Goal: Navigation & Orientation: Find specific page/section

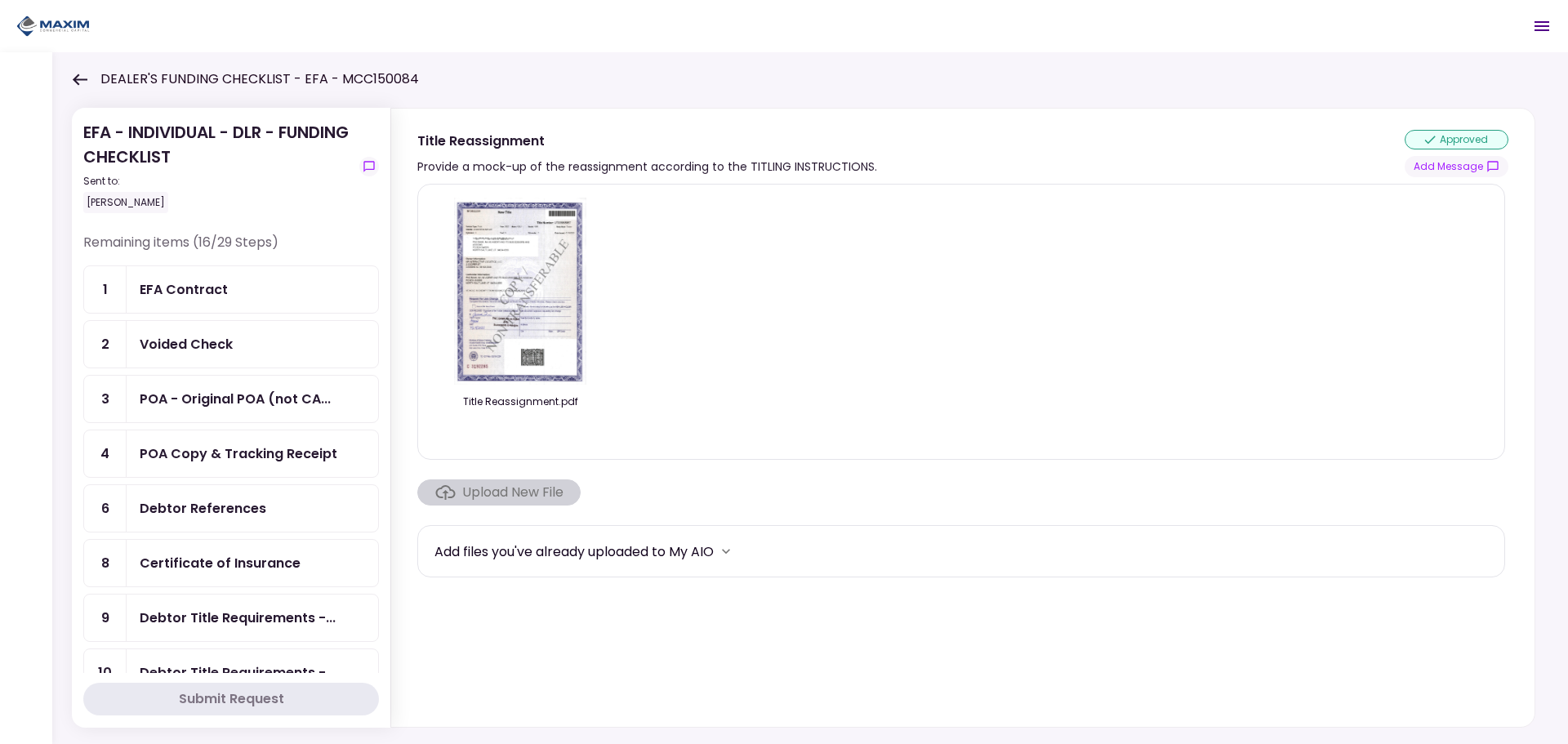
click at [257, 336] on div "Voided Check" at bounding box center [252, 343] width 226 height 20
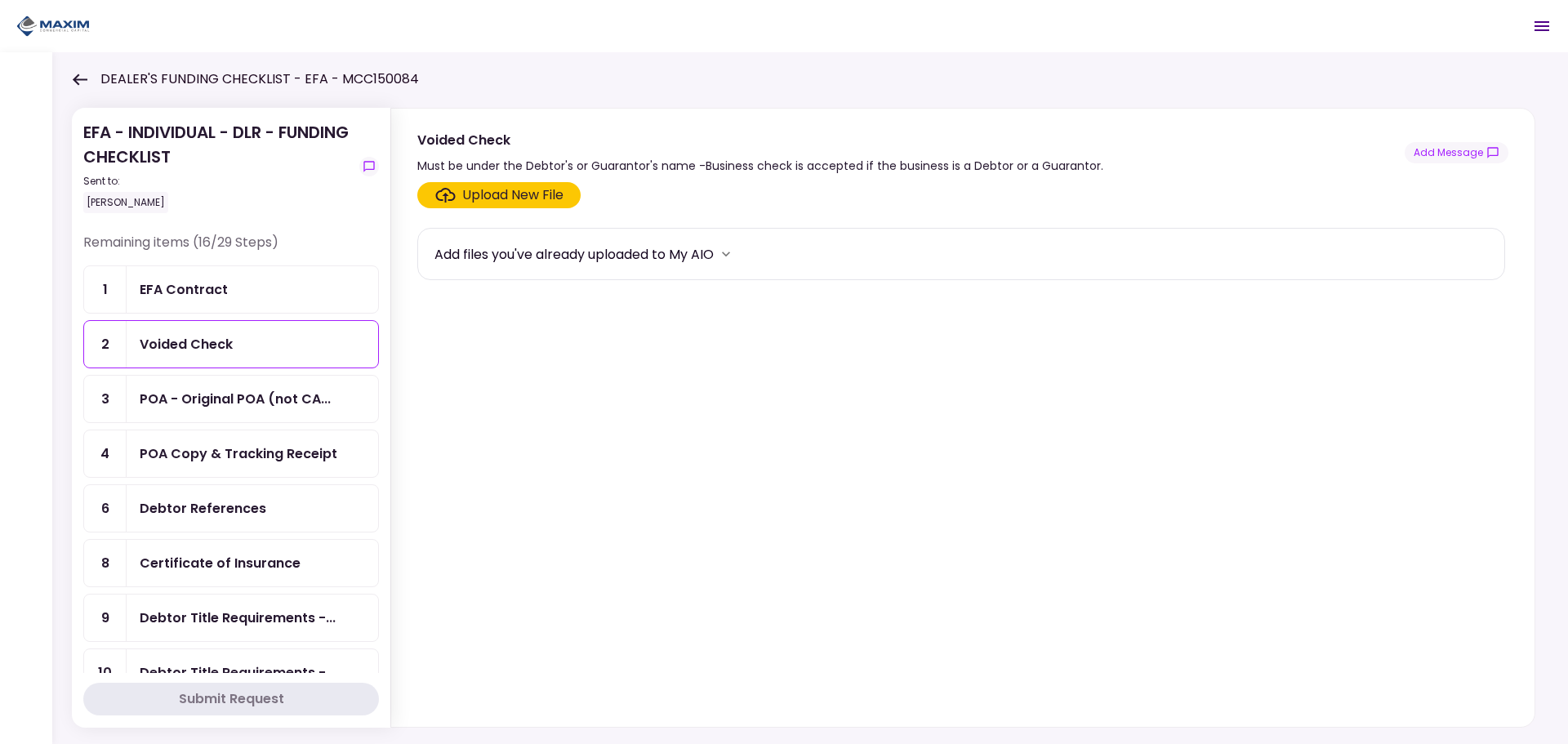
click at [185, 410] on div "POA - Original POA (not CA..." at bounding box center [252, 398] width 251 height 47
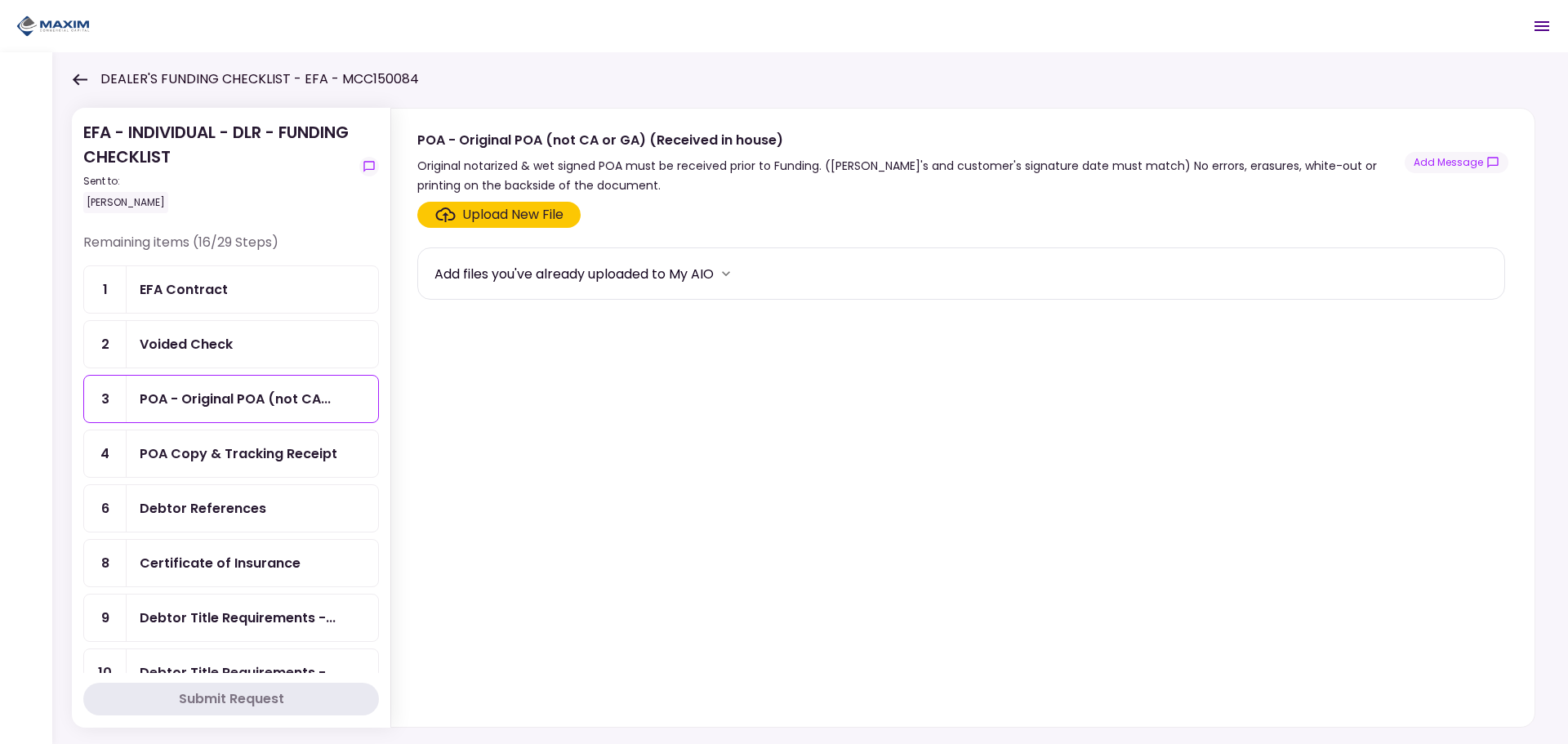
click at [195, 445] on div "POA Copy & Tracking Receipt" at bounding box center [238, 453] width 197 height 20
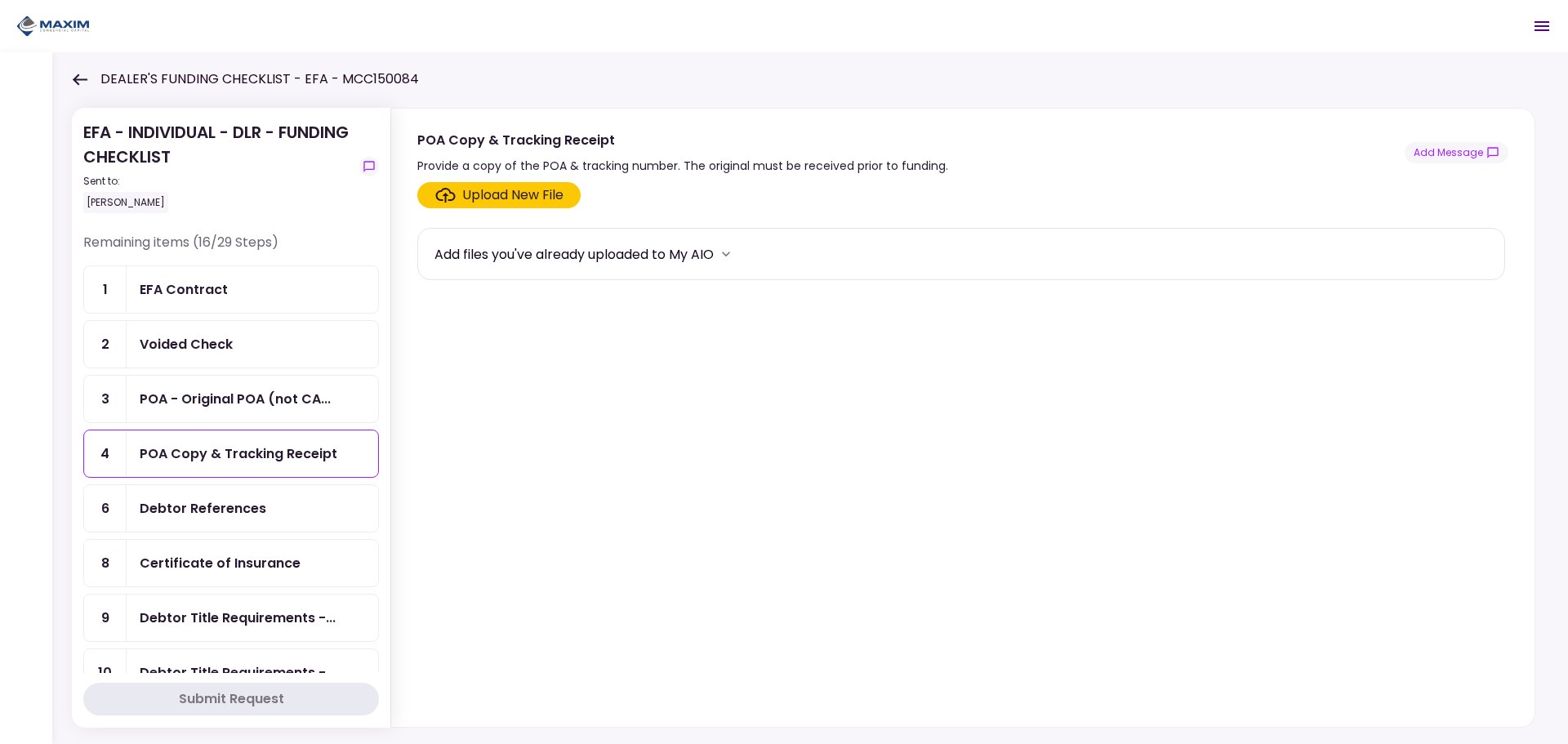
click at [175, 504] on div "Debtor References" at bounding box center [203, 508] width 127 height 20
click at [174, 551] on div "Certificate of Insurance" at bounding box center [252, 563] width 251 height 47
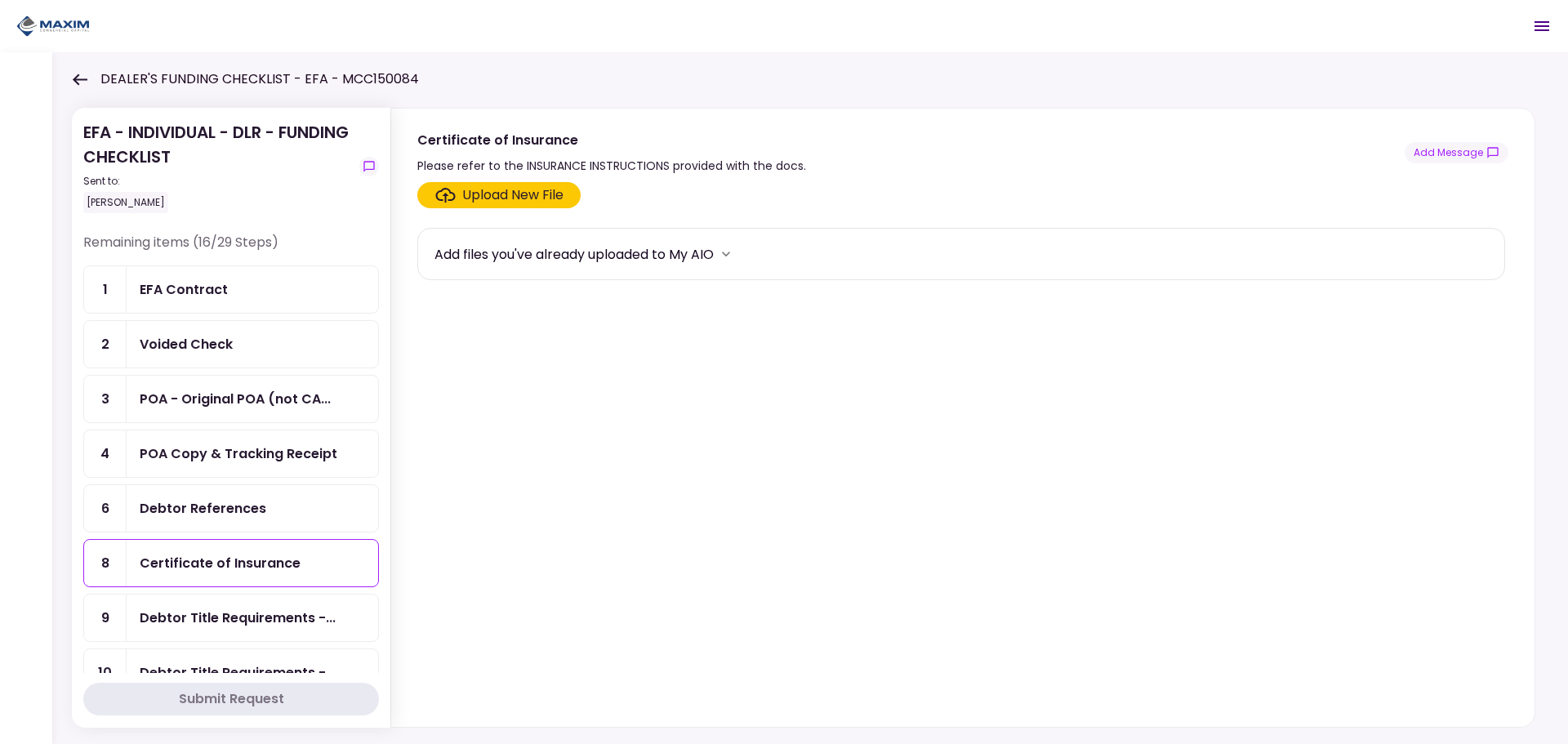
click at [175, 293] on div "EFA Contract" at bounding box center [184, 289] width 88 height 20
